Goal: Task Accomplishment & Management: Use online tool/utility

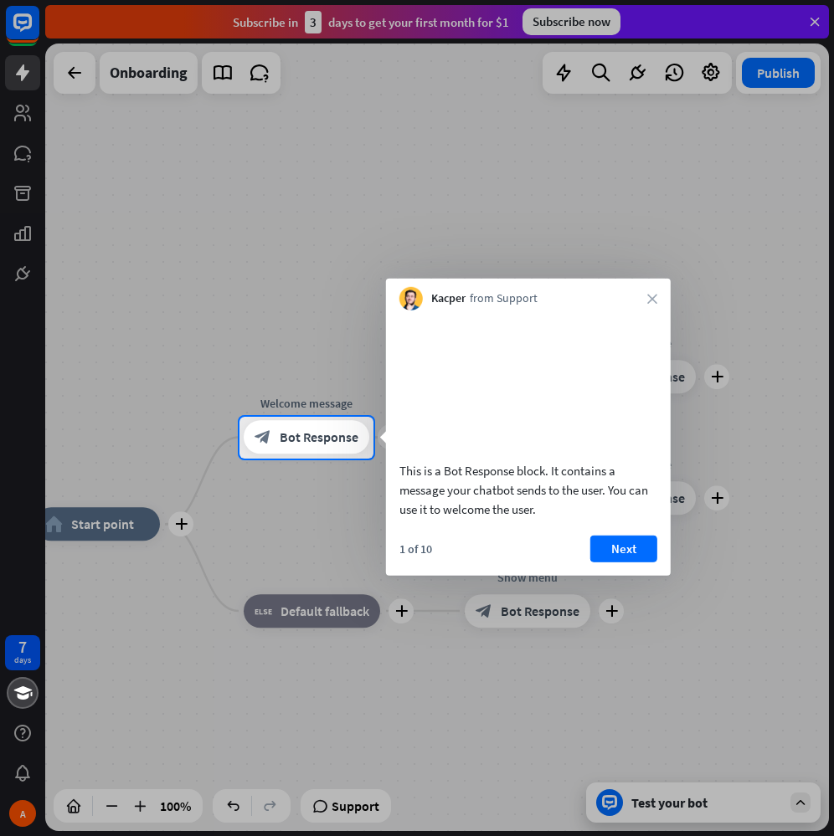
click at [810, 23] on div at bounding box center [417, 208] width 834 height 417
click at [599, 562] on button "Next" at bounding box center [623, 548] width 67 height 27
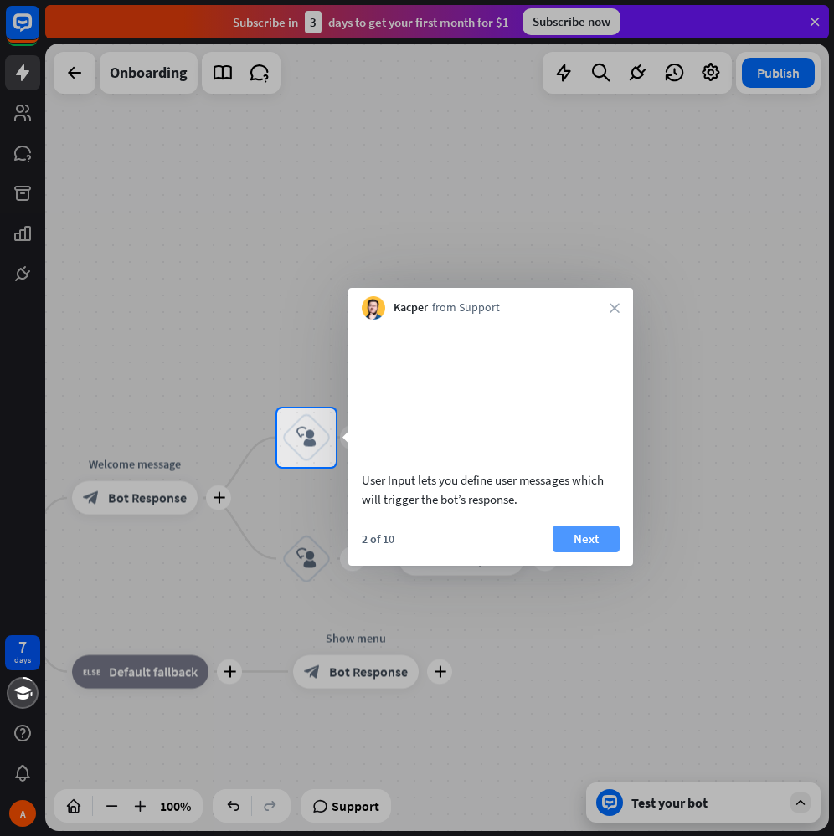
click at [599, 552] on button "Next" at bounding box center [585, 539] width 67 height 27
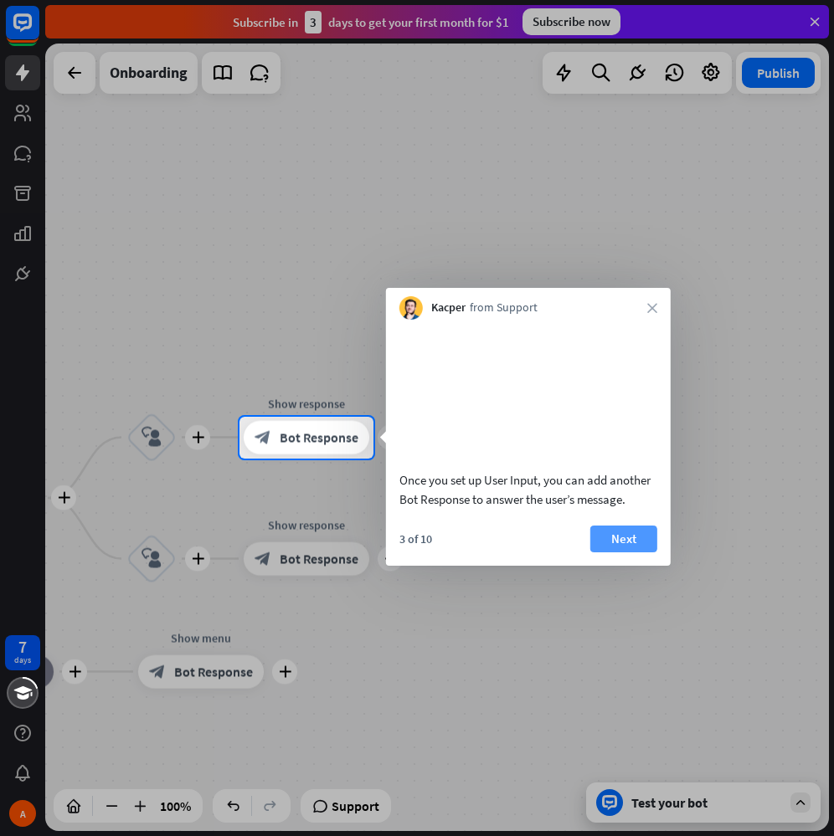
click at [618, 552] on button "Next" at bounding box center [623, 539] width 67 height 27
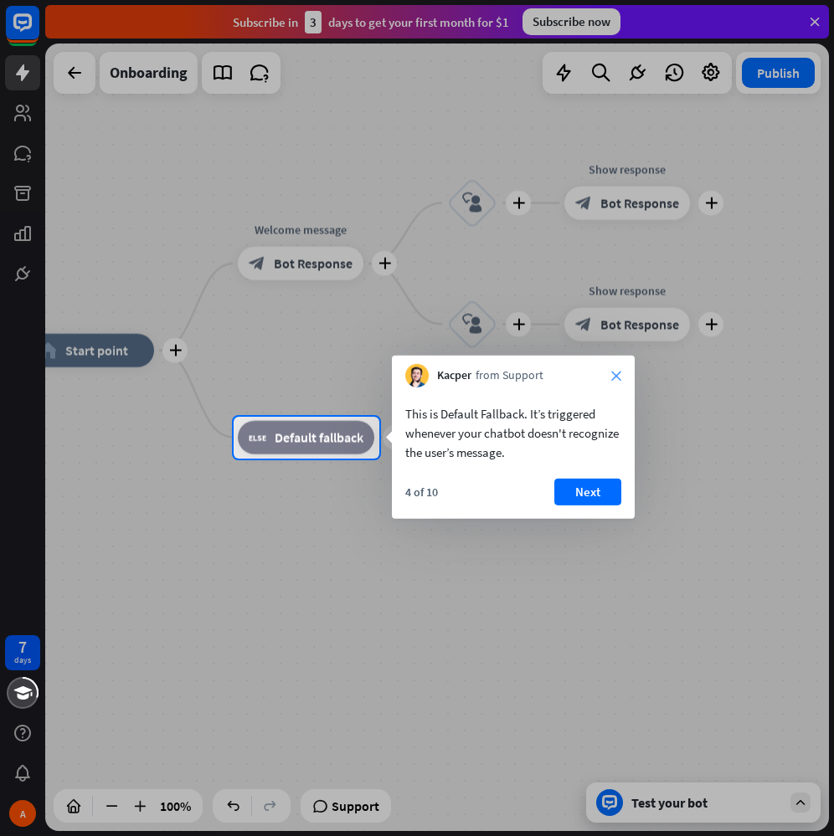
click at [616, 374] on icon "close" at bounding box center [616, 376] width 10 height 10
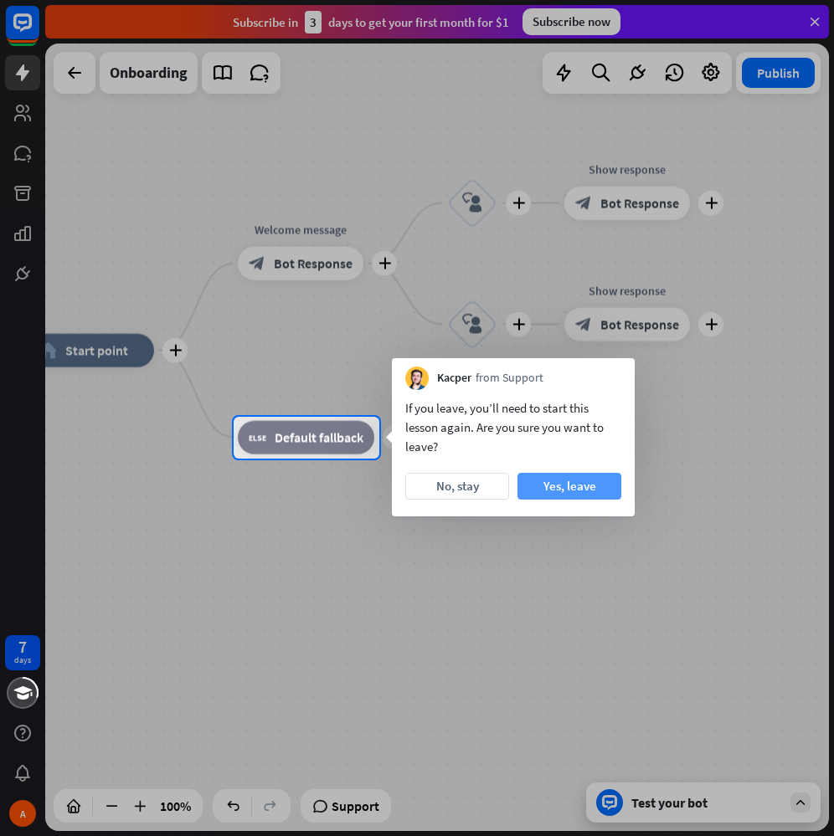
click at [600, 484] on button "Yes, leave" at bounding box center [569, 486] width 104 height 27
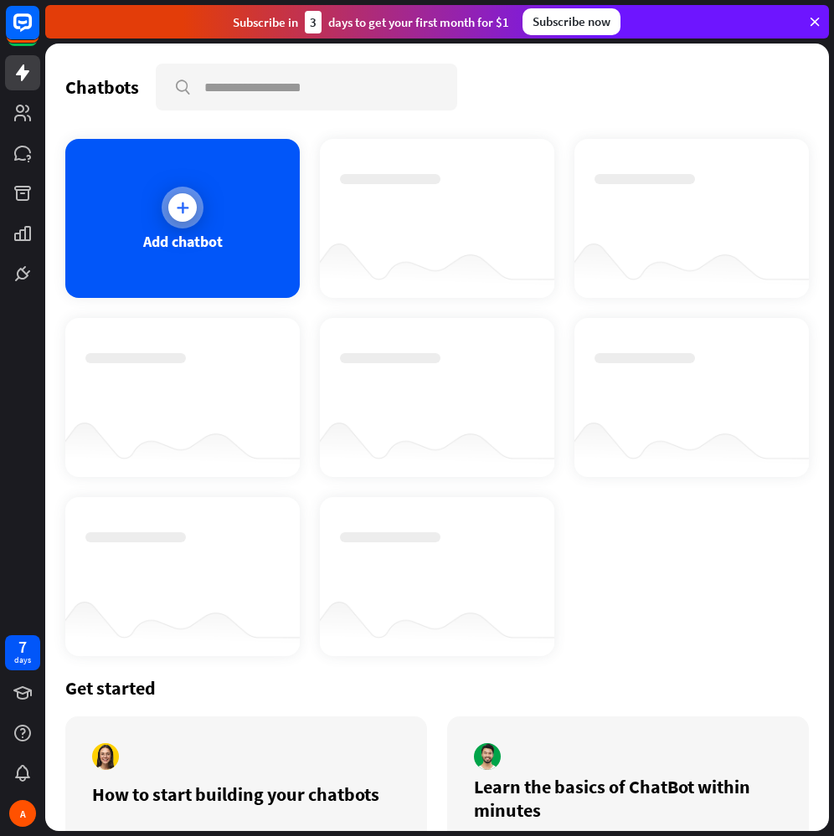
click at [184, 225] on div at bounding box center [183, 208] width 42 height 42
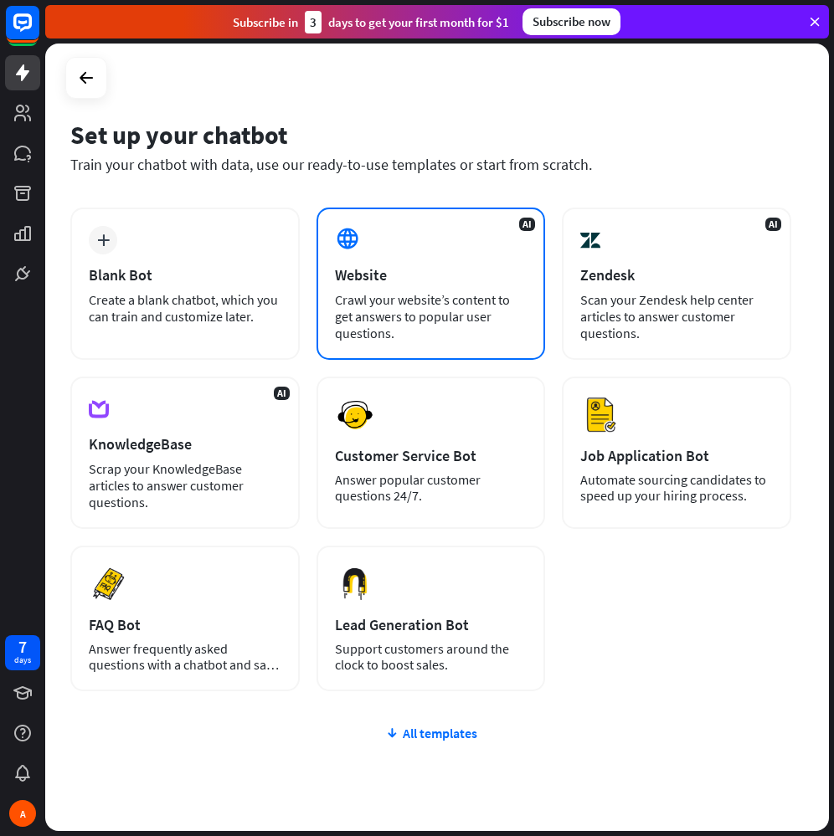
click at [395, 305] on div "Crawl your website’s content to get answers to popular user questions." at bounding box center [431, 316] width 192 height 50
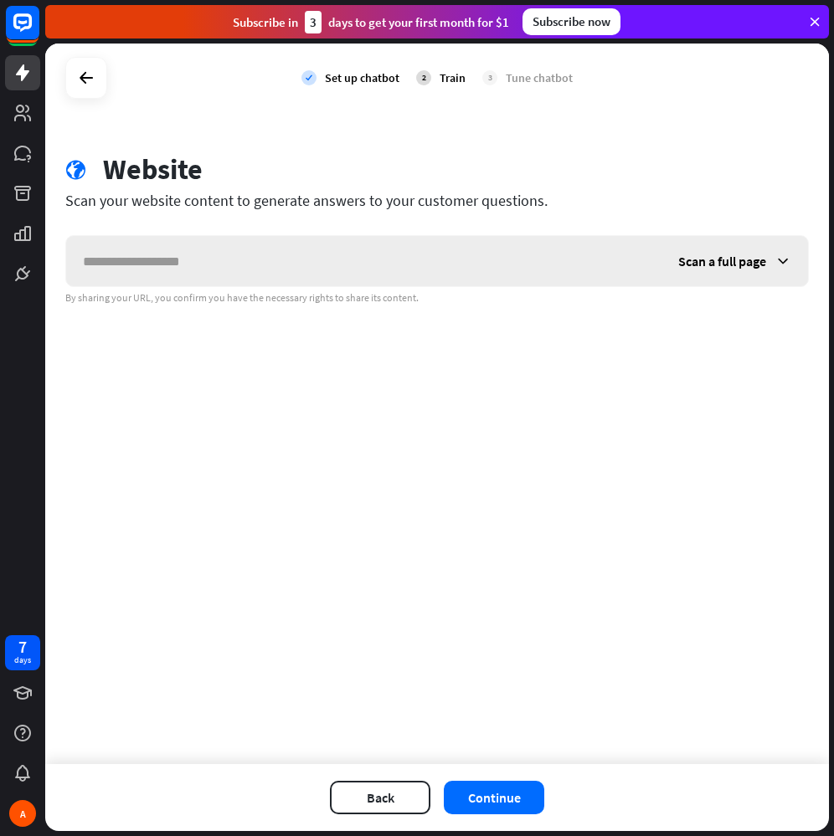
click at [252, 274] on input "text" at bounding box center [363, 261] width 595 height 50
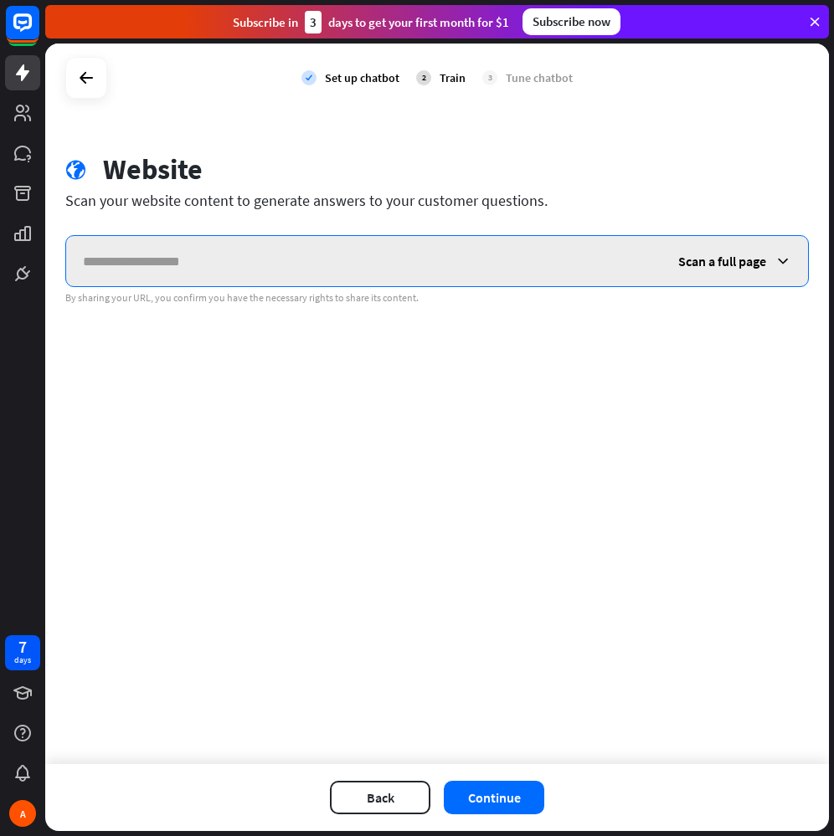
click at [388, 244] on input "text" at bounding box center [363, 261] width 595 height 50
paste input "**********"
drag, startPoint x: 143, startPoint y: 263, endPoint x: 2, endPoint y: 266, distance: 141.5
click at [2, 266] on div "**********" at bounding box center [417, 418] width 834 height 836
click at [546, 264] on input "**********" at bounding box center [363, 261] width 595 height 50
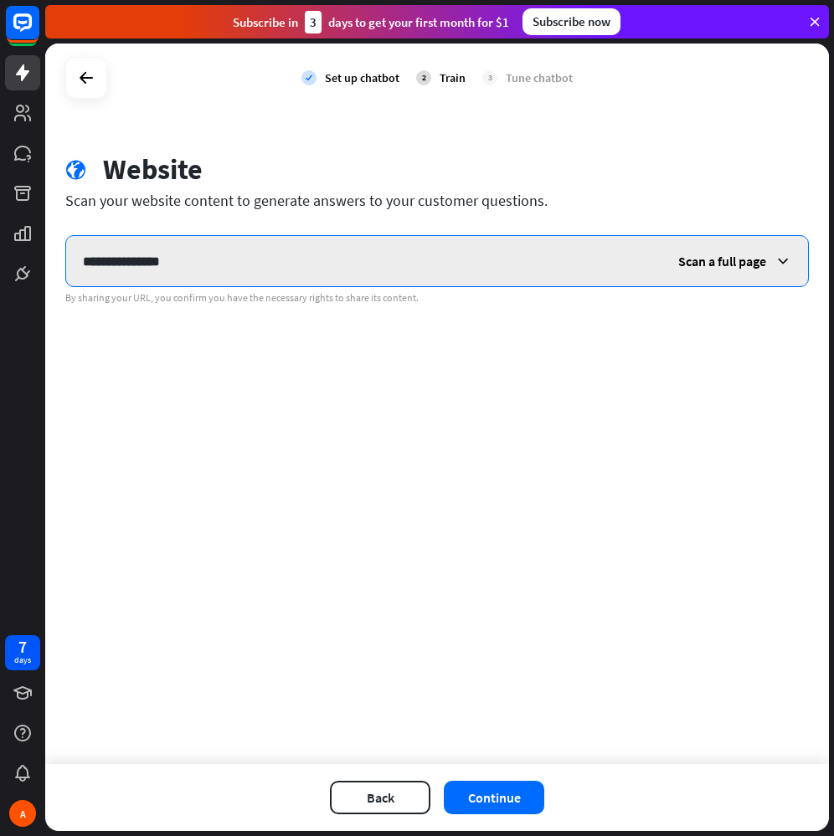
type input "**********"
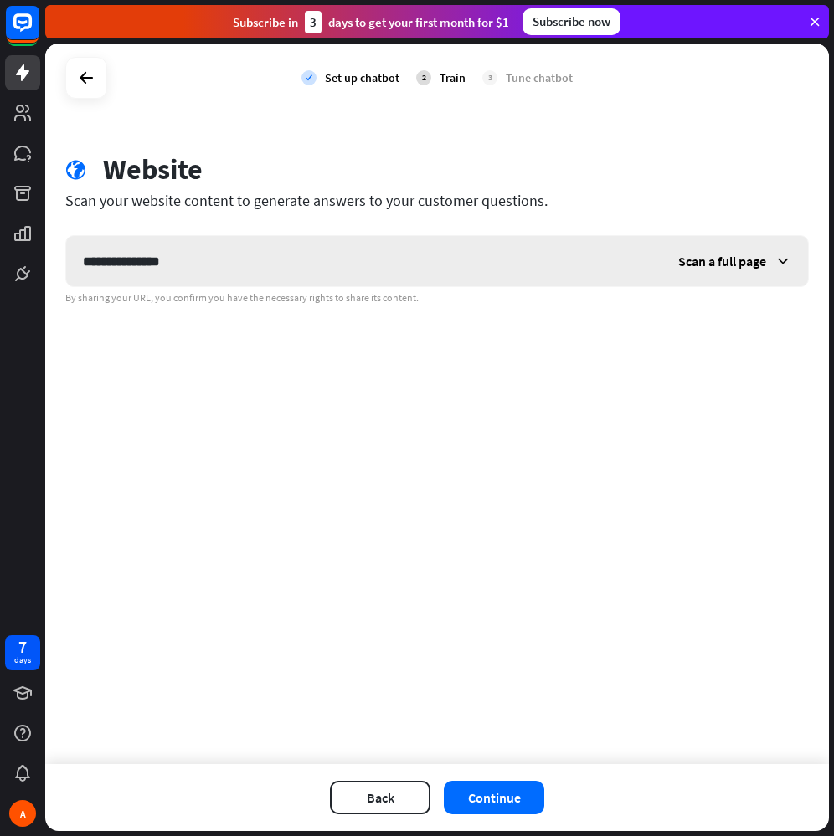
click at [723, 266] on span "Scan a full page" at bounding box center [722, 261] width 88 height 17
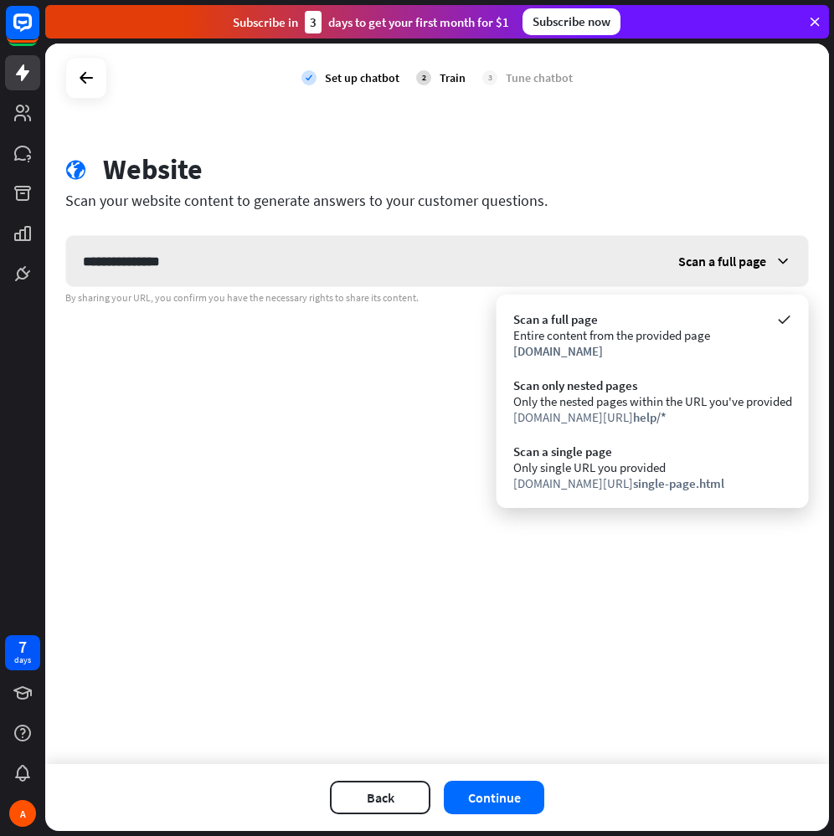
click at [723, 266] on span "Scan a full page" at bounding box center [722, 261] width 88 height 17
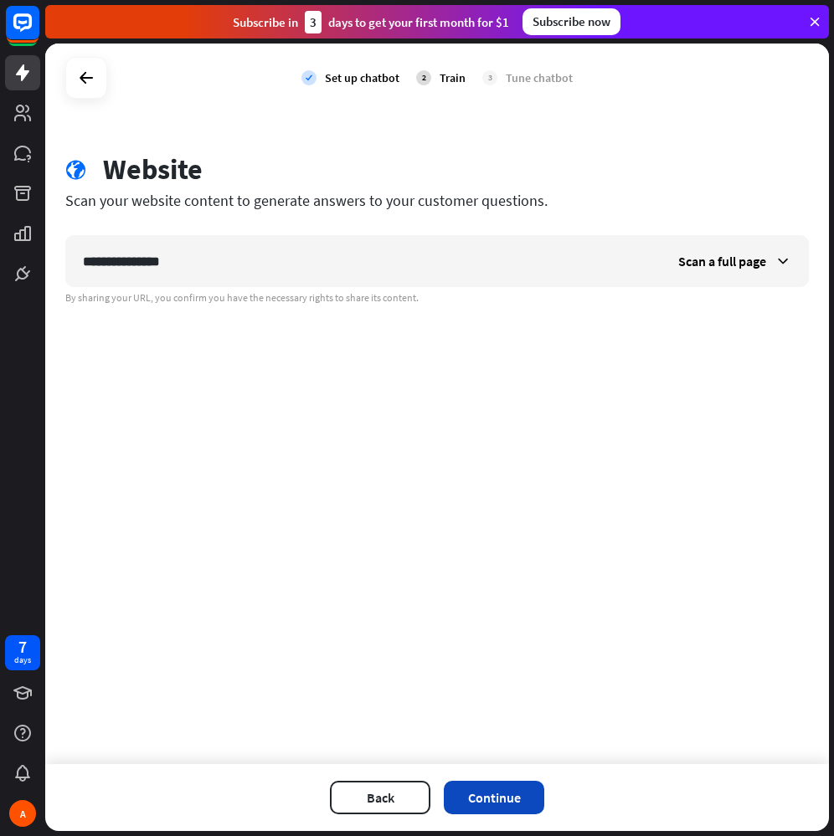
click at [507, 807] on button "Continue" at bounding box center [494, 797] width 100 height 33
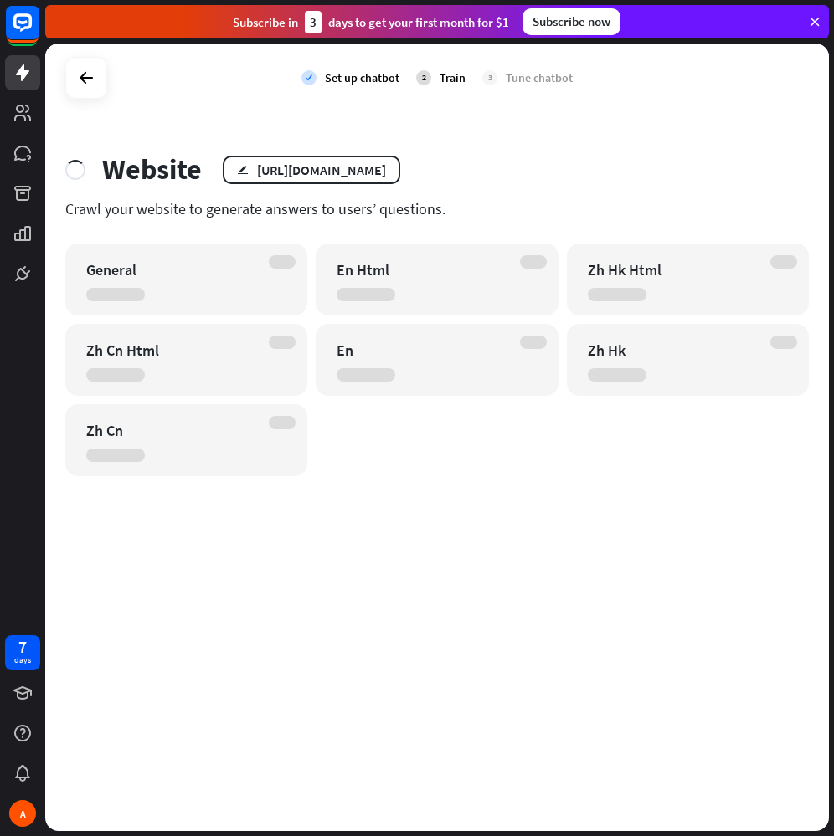
click at [114, 659] on div "check Set up chatbot 2 Train 3 Tune chatbot Website edit [URL][DOMAIN_NAME] Cra…" at bounding box center [436, 437] width 783 height 787
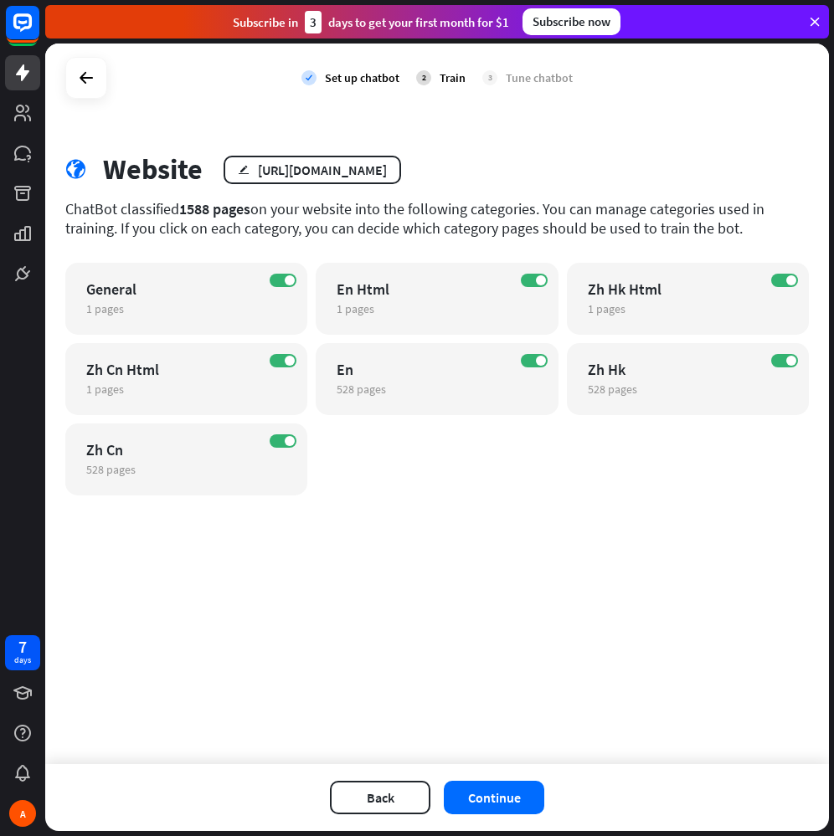
click at [676, 577] on div "check Set up chatbot 2 Train 3 Tune chatbot globe Website edit [URL][DOMAIN_NAM…" at bounding box center [436, 404] width 783 height 721
drag, startPoint x: 271, startPoint y: 279, endPoint x: 273, endPoint y: 299, distance: 20.2
click at [272, 279] on label "ON" at bounding box center [282, 280] width 27 height 13
drag, startPoint x: 292, startPoint y: 366, endPoint x: 265, endPoint y: 420, distance: 60.6
click at [290, 366] on label "ON" at bounding box center [282, 360] width 27 height 13
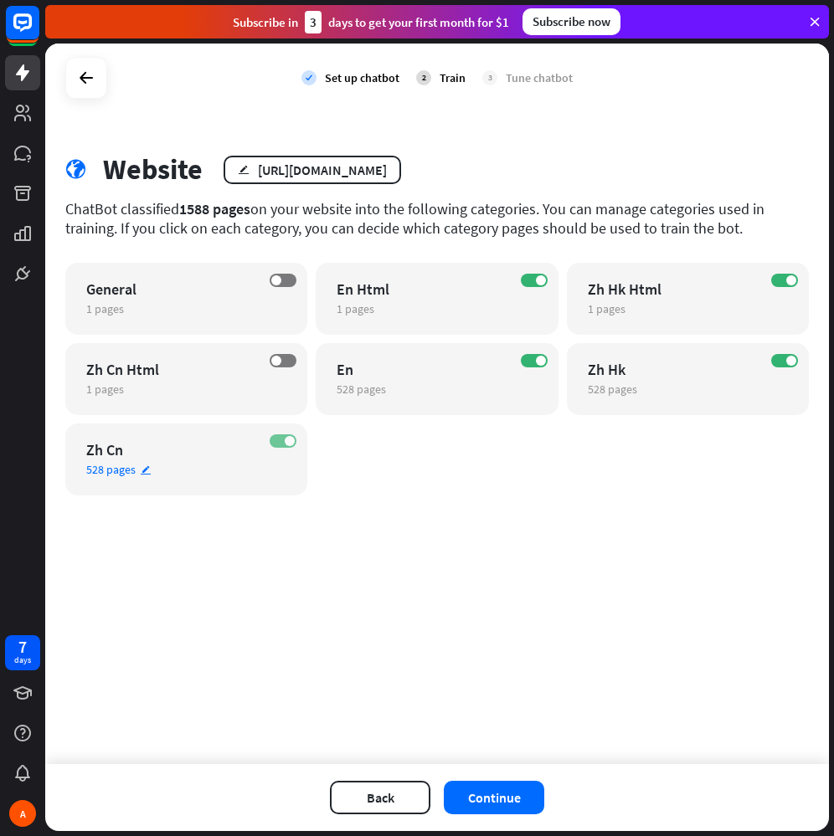
click at [285, 436] on label "ON" at bounding box center [282, 440] width 27 height 13
click at [780, 356] on label "ON" at bounding box center [784, 360] width 27 height 13
click at [783, 285] on label "ON" at bounding box center [784, 280] width 27 height 13
click at [539, 281] on span at bounding box center [541, 280] width 10 height 10
click at [499, 796] on button "Continue" at bounding box center [494, 797] width 100 height 33
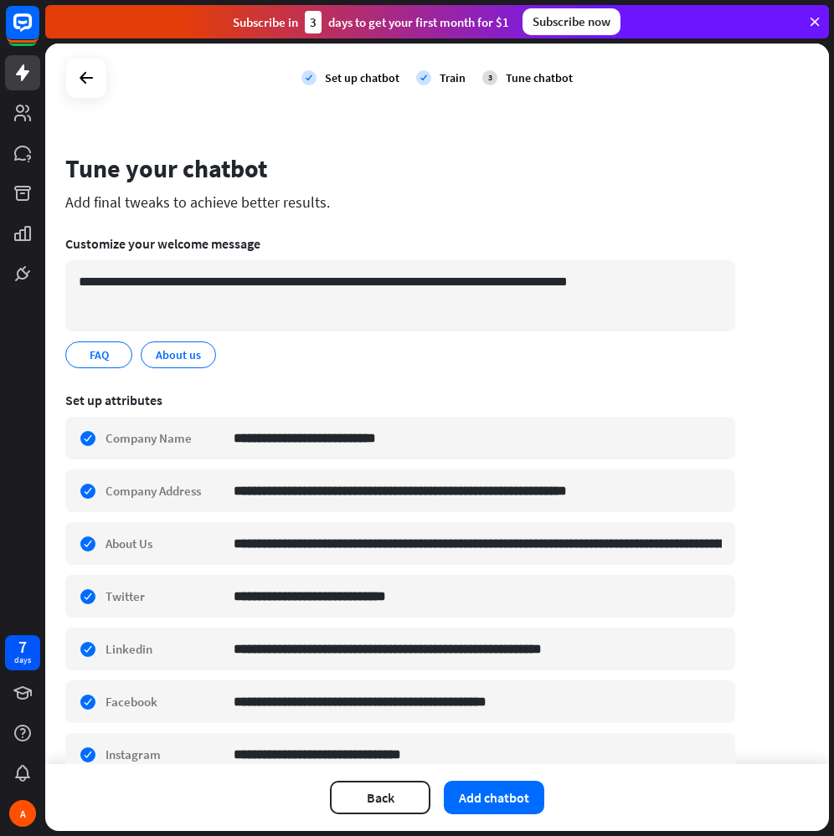
click at [499, 824] on div "Back Add chatbot" at bounding box center [436, 797] width 783 height 67
click at [505, 785] on button "Add chatbot" at bounding box center [494, 797] width 100 height 33
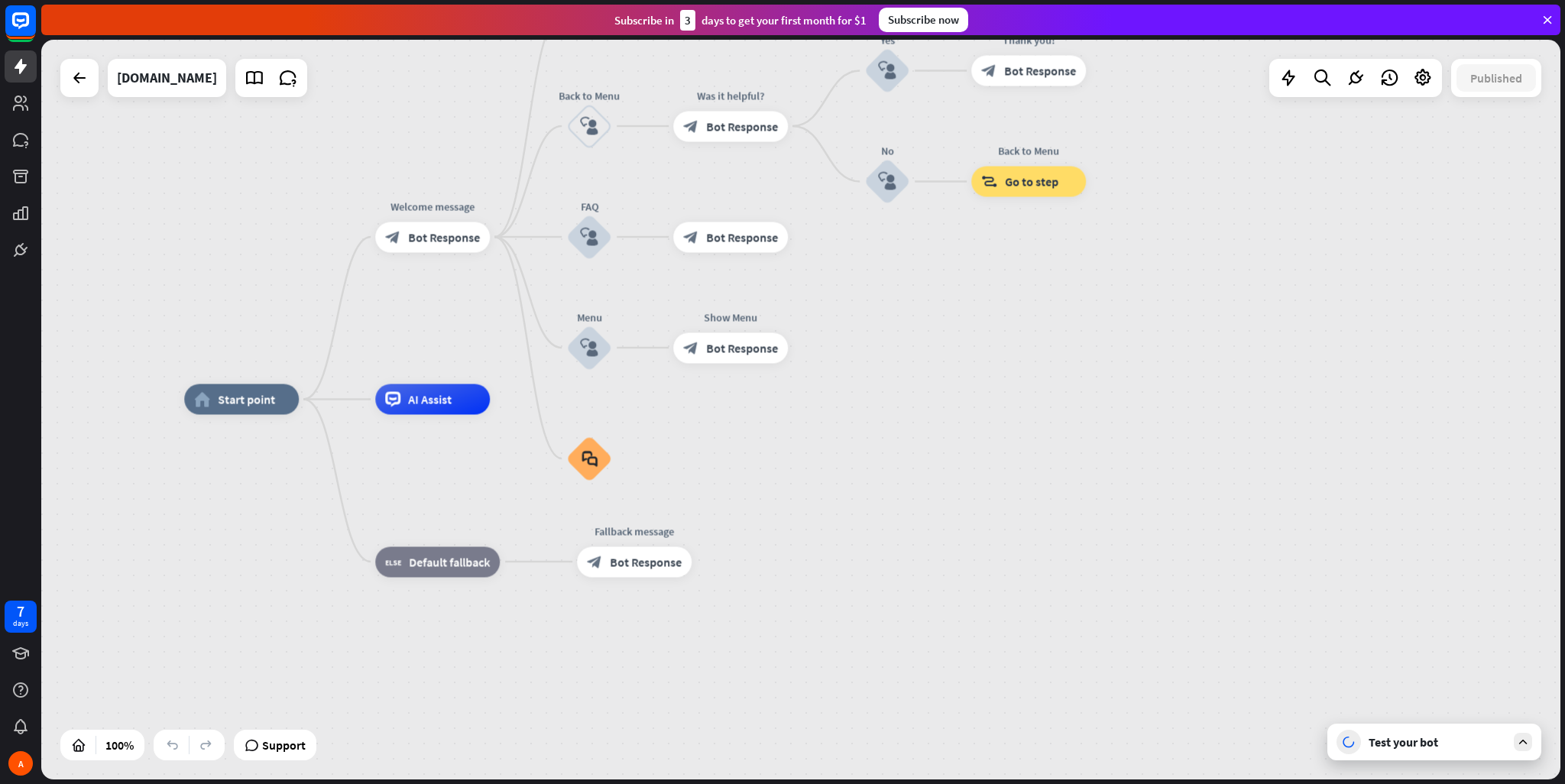
click at [761, 747] on div "Test your bot" at bounding box center [1437, 741] width 138 height 16
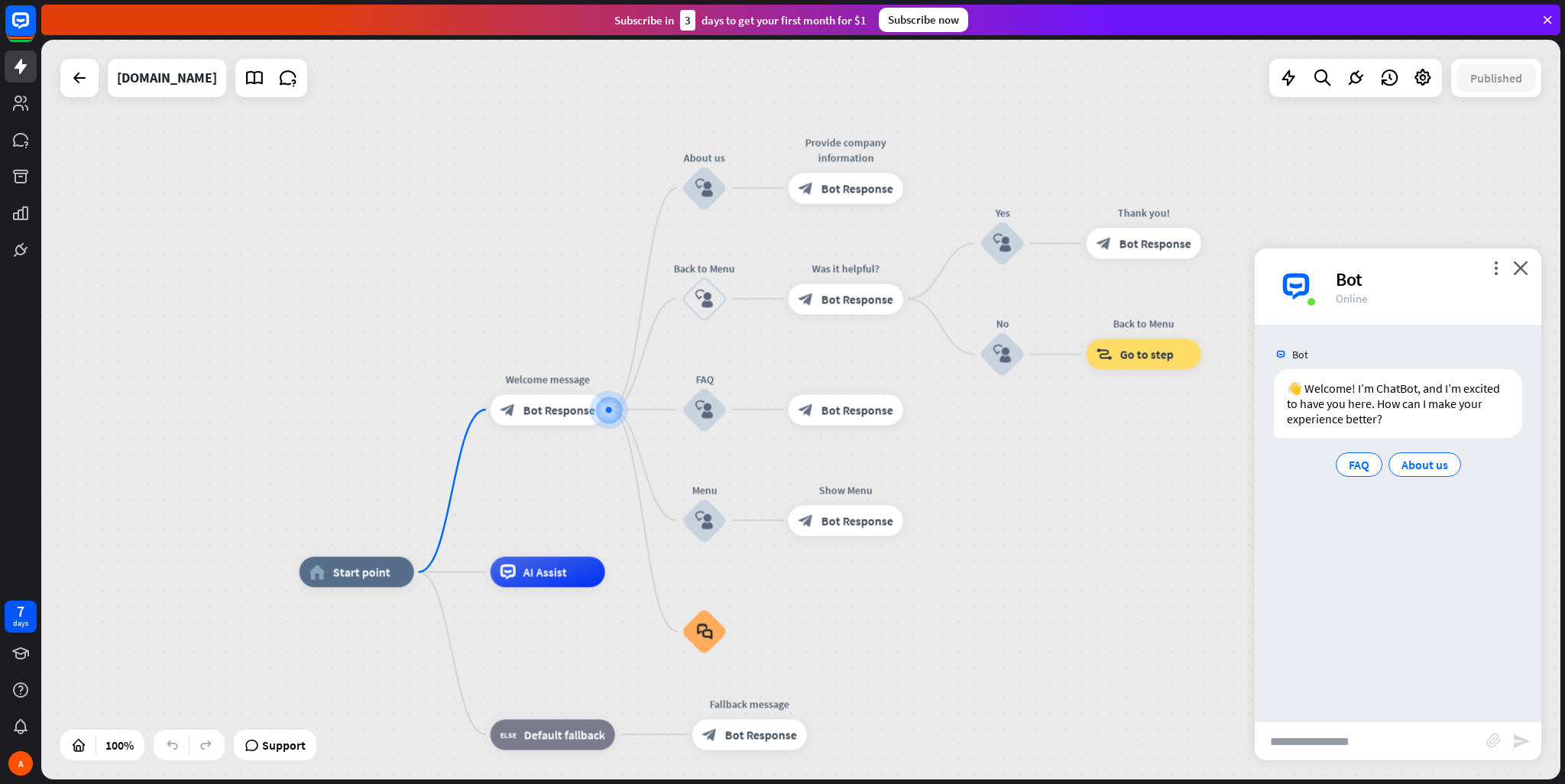
click at [761, 737] on input "text" at bounding box center [1371, 741] width 232 height 38
type input "**********"
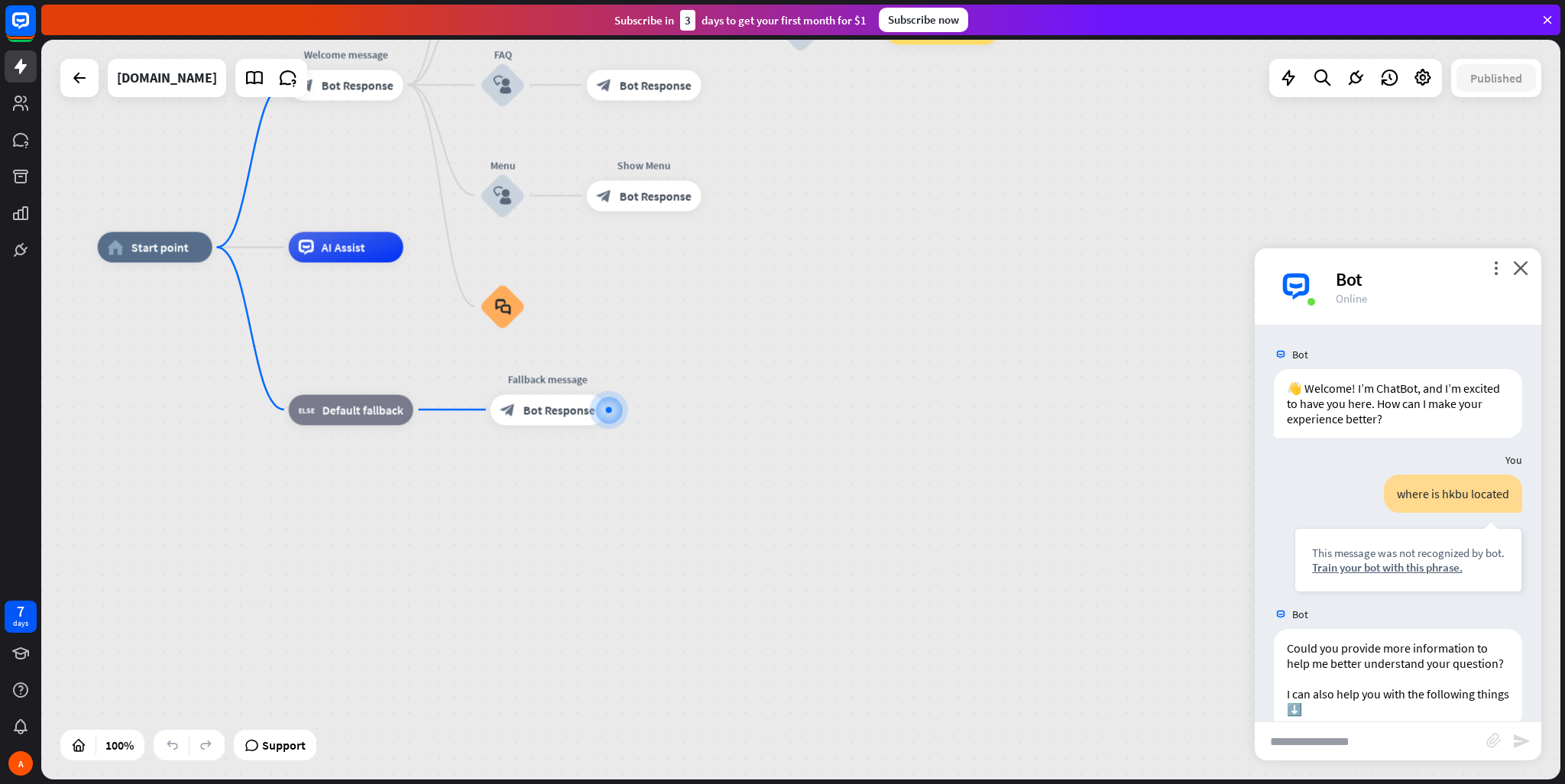
scroll to position [87, 0]
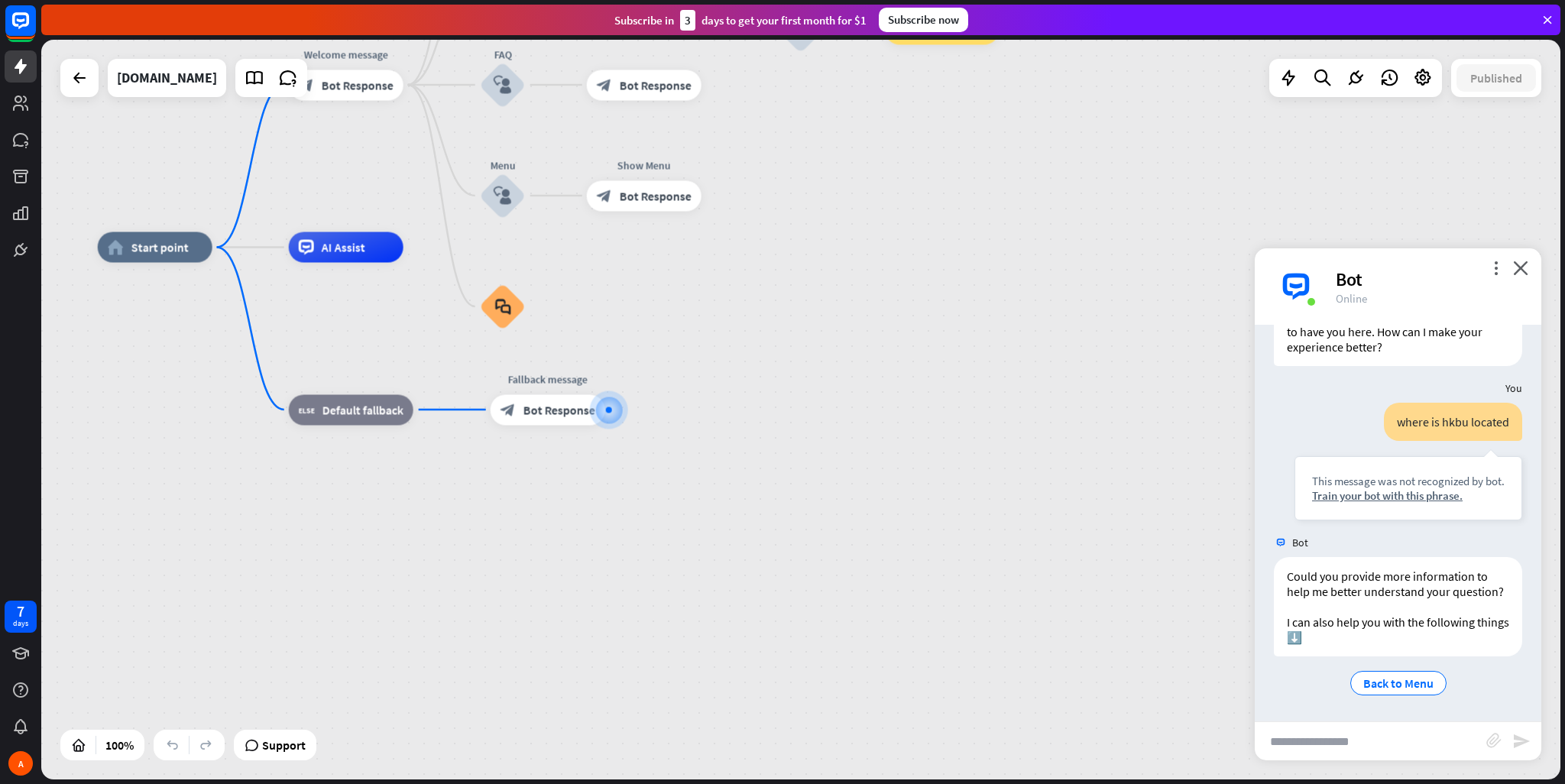
click at [761, 265] on div "more_vert close Bot Online" at bounding box center [1398, 287] width 287 height 77
click at [761, 269] on icon "close" at bounding box center [1520, 267] width 16 height 15
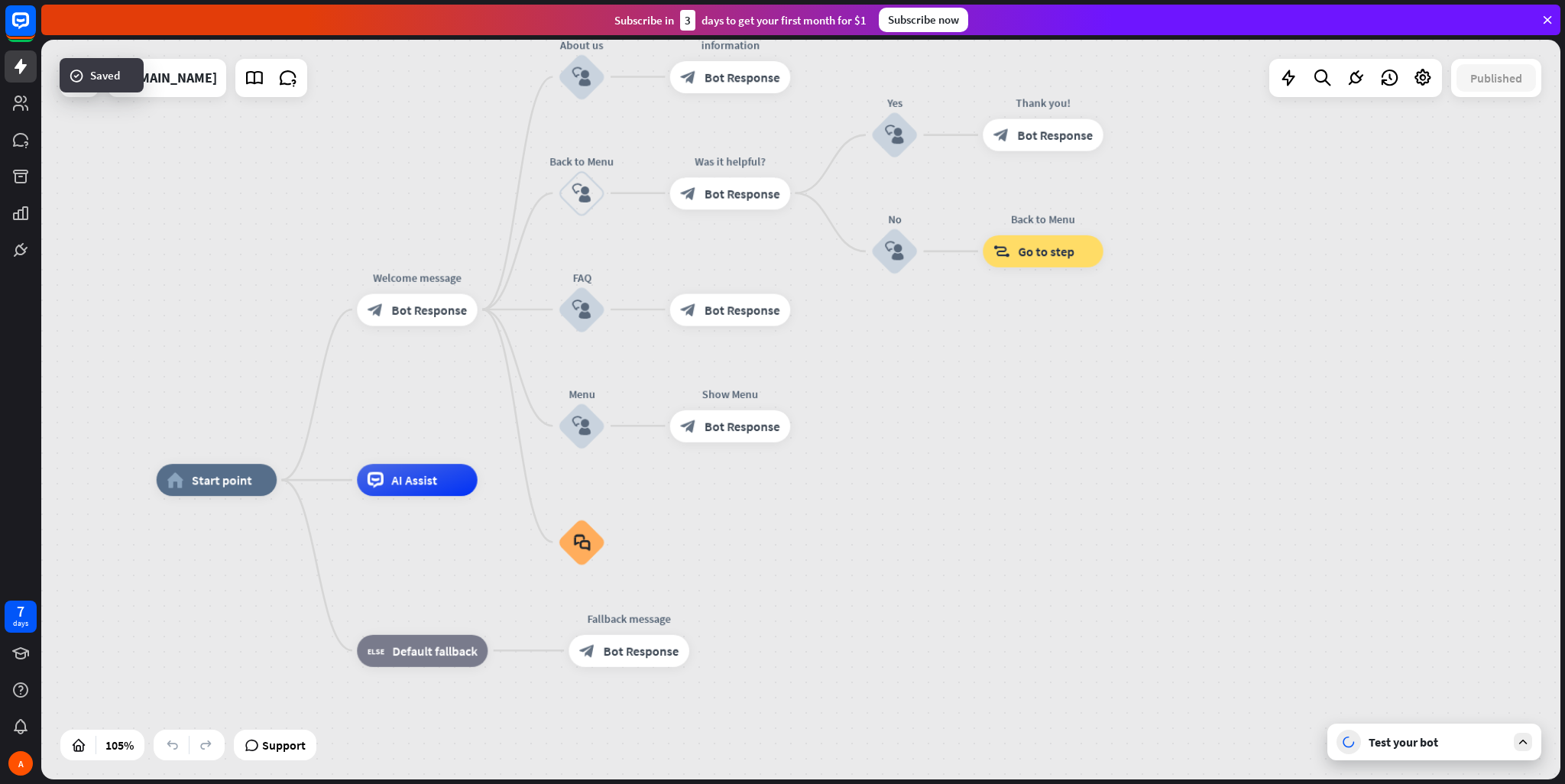
drag, startPoint x: 699, startPoint y: 319, endPoint x: 777, endPoint y: 550, distance: 243.8
click at [761, 256] on span "Go to step" at bounding box center [1046, 251] width 57 height 16
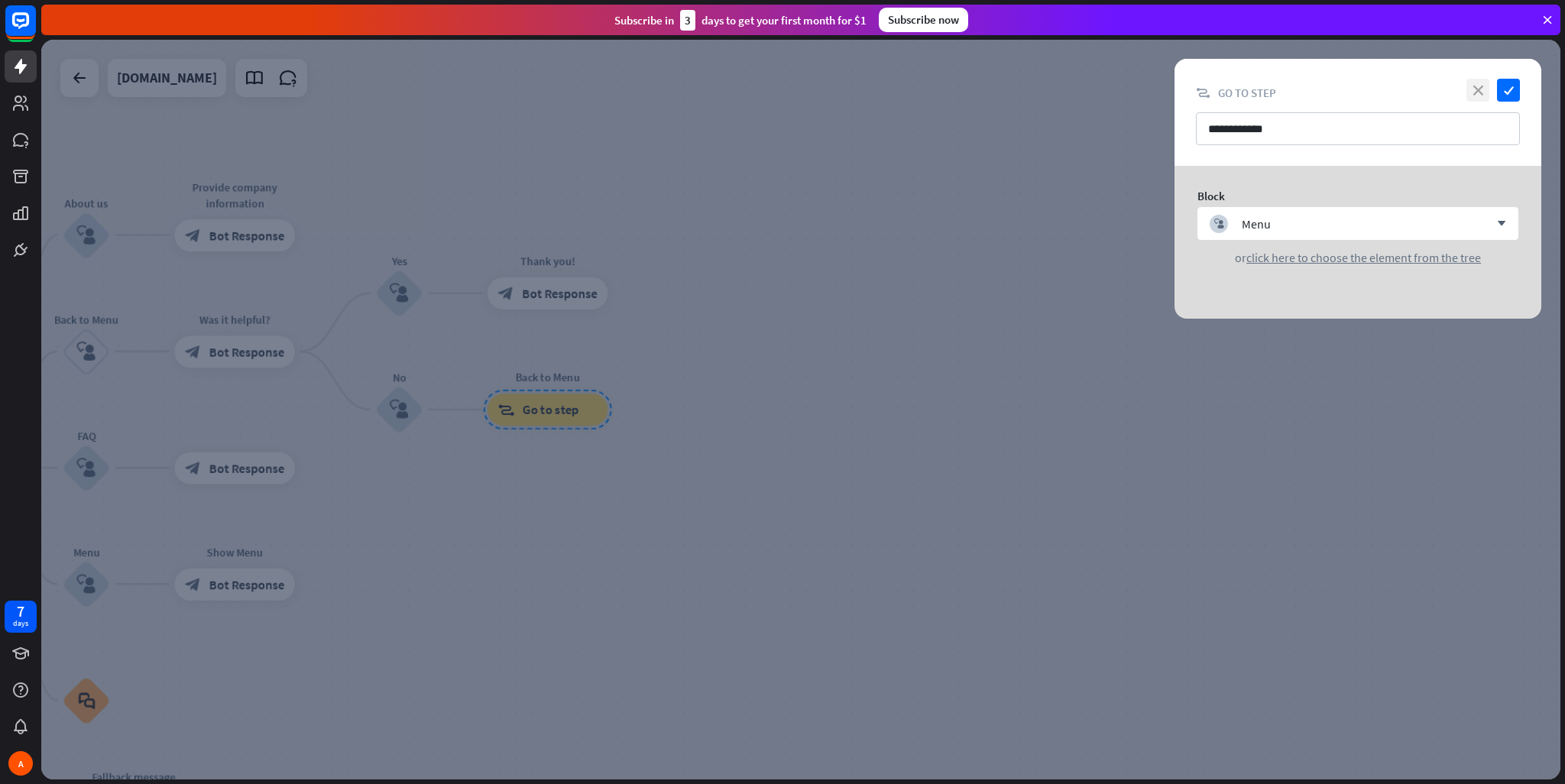
drag, startPoint x: 1483, startPoint y: 96, endPoint x: 1443, endPoint y: 123, distance: 48.3
click at [761, 95] on icon "close" at bounding box center [1477, 89] width 23 height 23
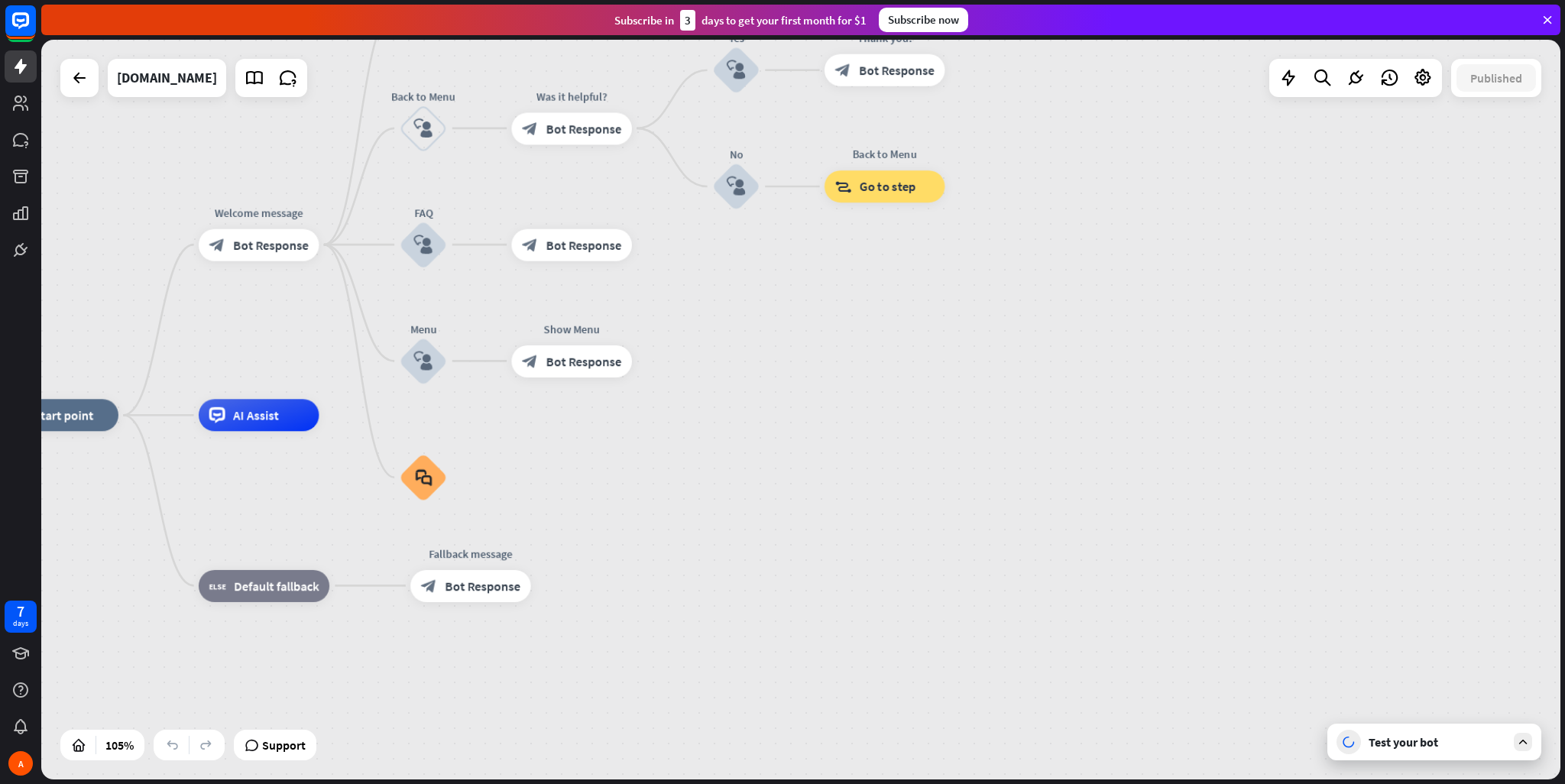
drag, startPoint x: 600, startPoint y: 691, endPoint x: 911, endPoint y: 482, distance: 374.7
click at [270, 757] on div "Support" at bounding box center [275, 744] width 82 height 30
click at [270, 749] on span "Support" at bounding box center [284, 745] width 44 height 25
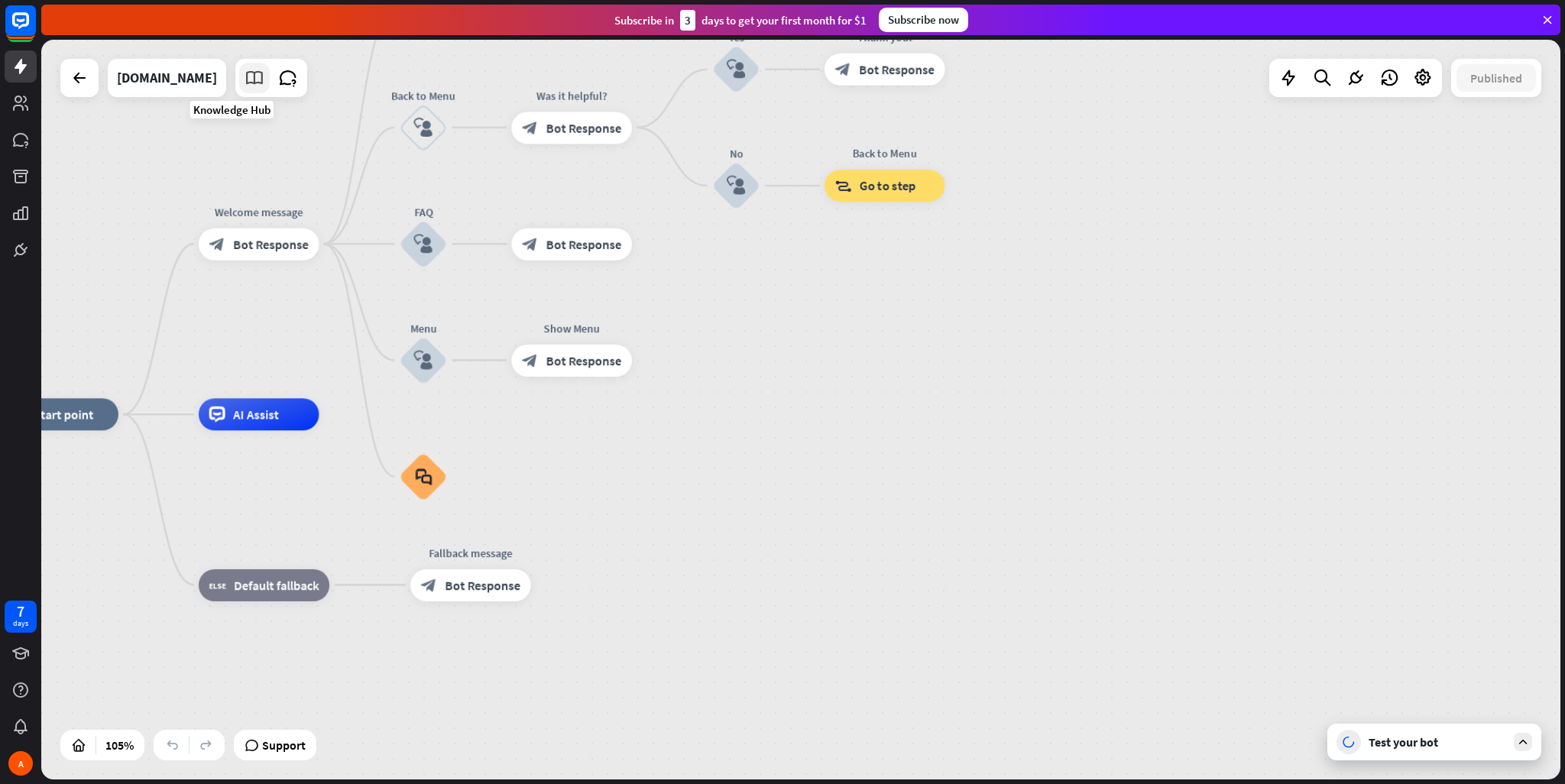
click at [245, 80] on icon at bounding box center [255, 78] width 20 height 20
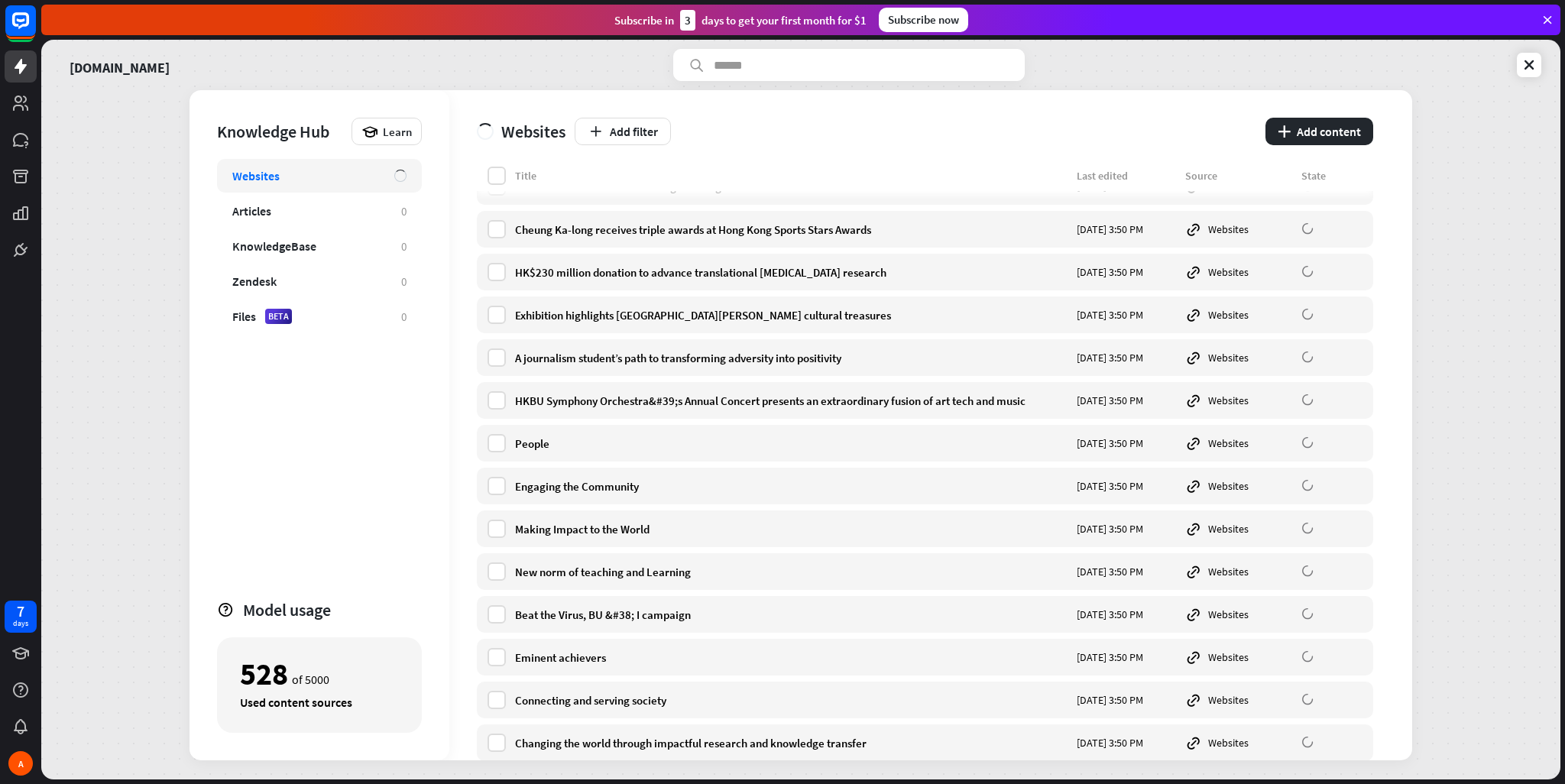
scroll to position [229, 0]
